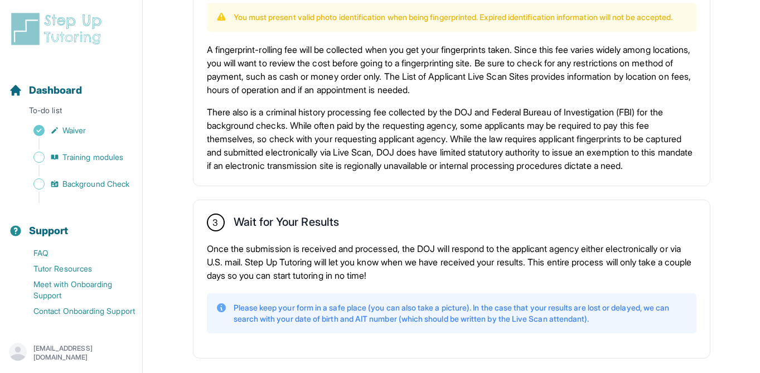
scroll to position [750, 0]
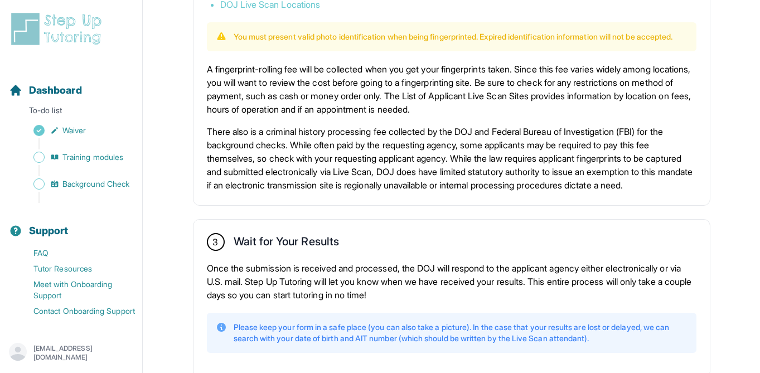
click at [89, 148] on div "Sidebar" at bounding box center [73, 143] width 129 height 11
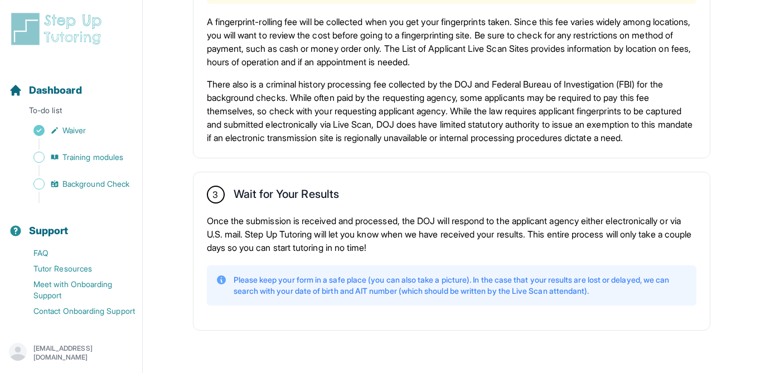
scroll to position [0, 0]
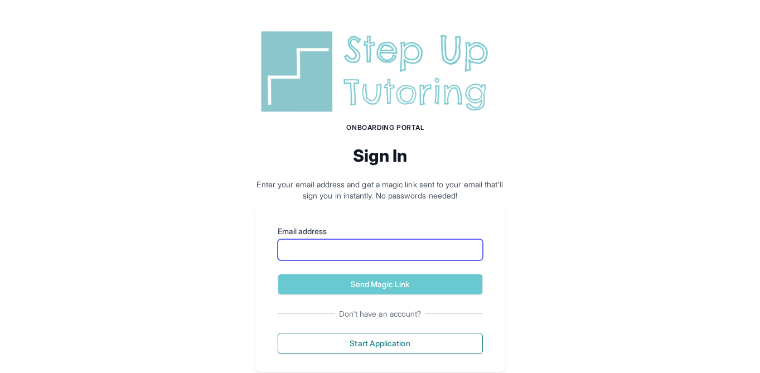
click at [353, 244] on input "Email address" at bounding box center [380, 249] width 205 height 21
type input "**********"
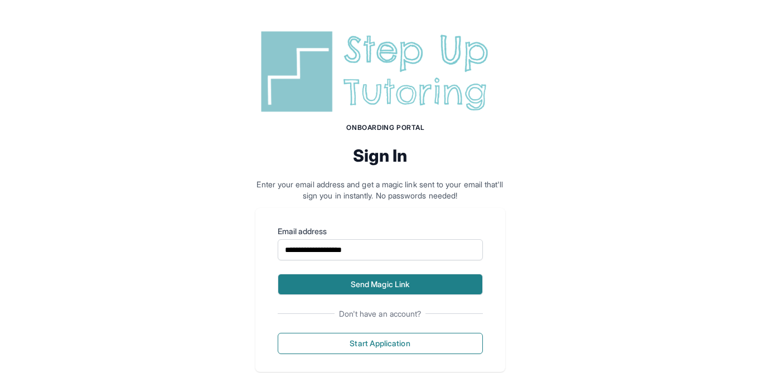
click at [379, 288] on button "Send Magic Link" at bounding box center [380, 284] width 205 height 21
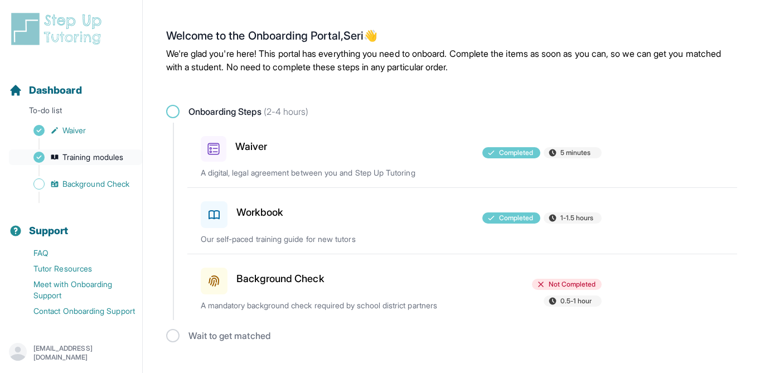
click at [75, 153] on span "Training modules" at bounding box center [92, 157] width 61 height 11
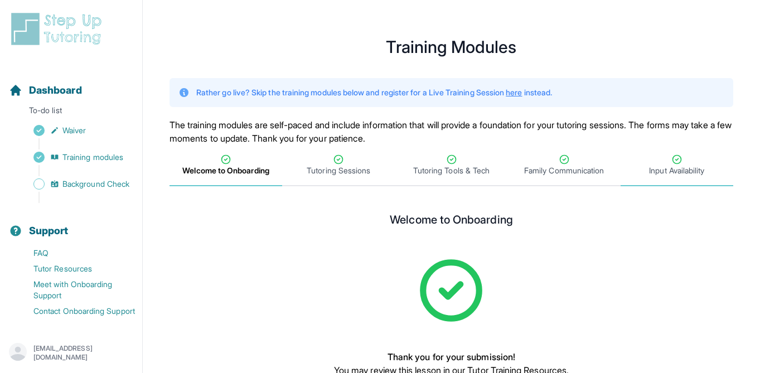
click at [653, 172] on span "Input Availability" at bounding box center [676, 170] width 55 height 11
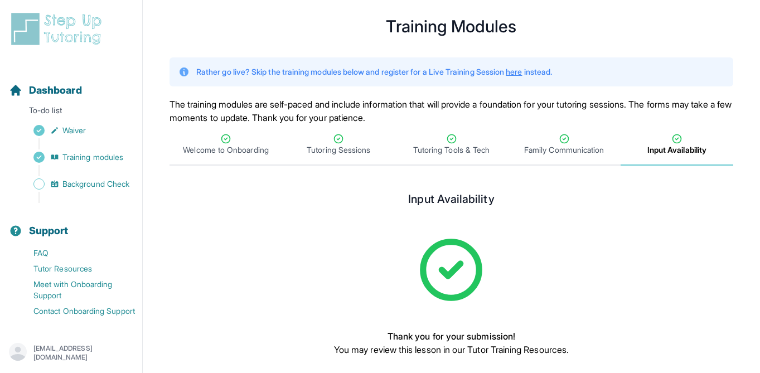
scroll to position [82, 0]
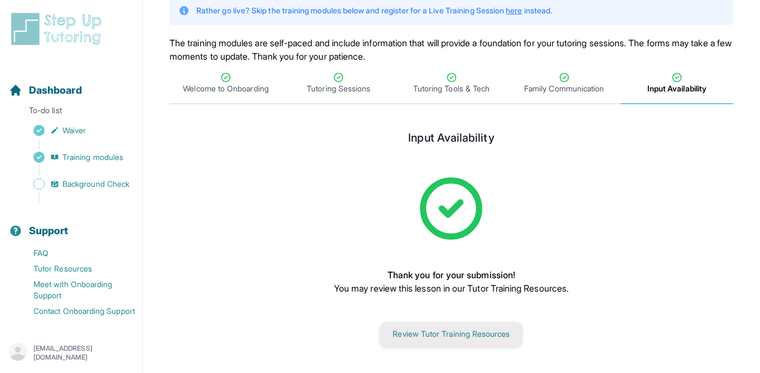
click at [488, 335] on button "Review Tutor Training Resources" at bounding box center [451, 334] width 143 height 25
click at [456, 327] on button "Review Tutor Training Resources" at bounding box center [451, 334] width 143 height 25
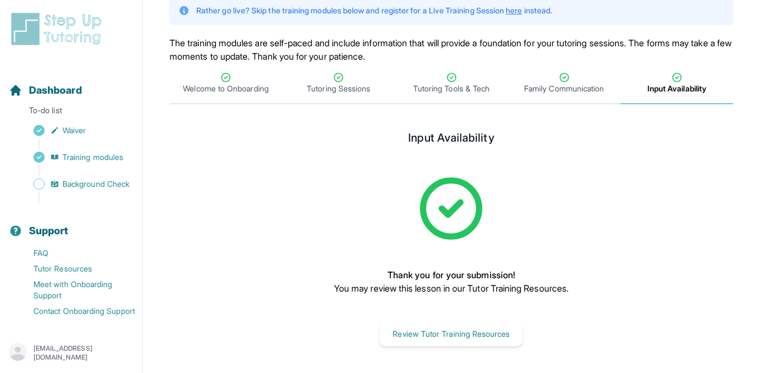
click at [663, 90] on span "Input Availability" at bounding box center [677, 88] width 59 height 11
